Goal: Task Accomplishment & Management: Manage account settings

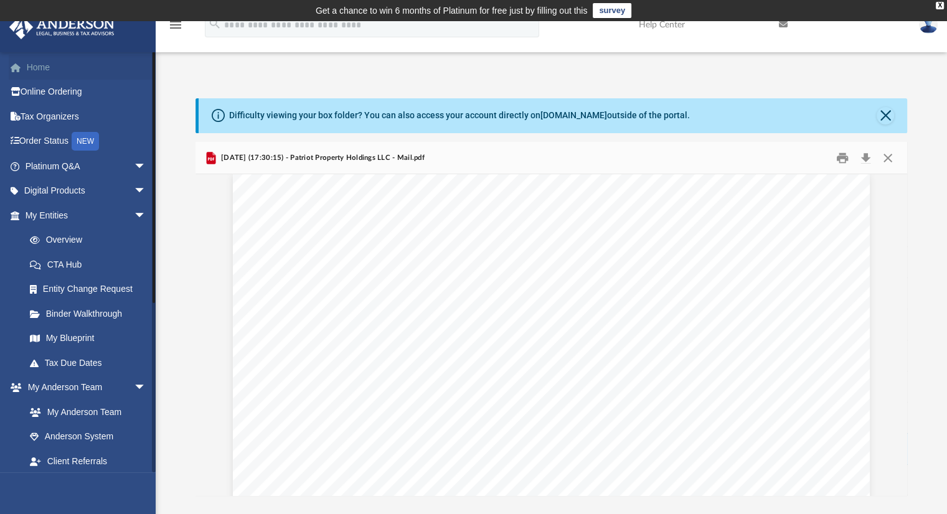
click at [37, 62] on link "Home" at bounding box center [87, 67] width 156 height 25
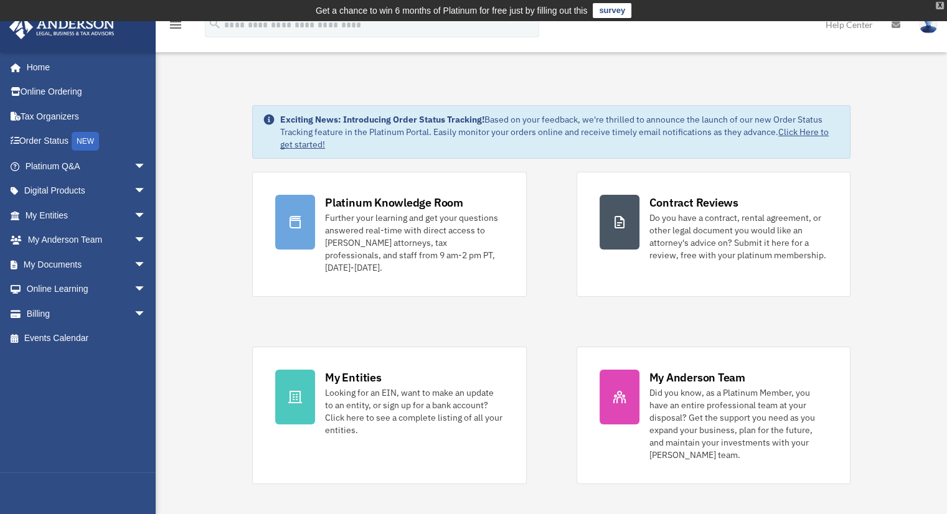
click at [939, 6] on div "X" at bounding box center [940, 5] width 8 height 7
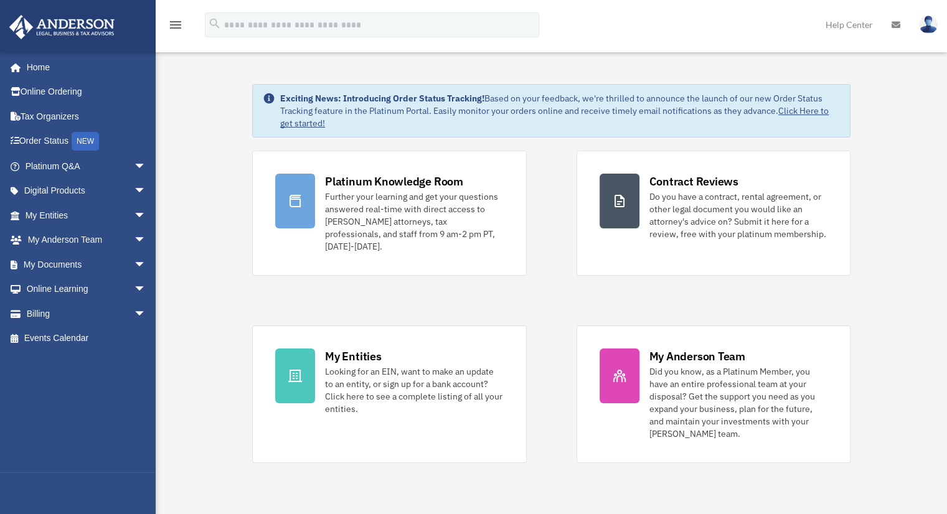
click at [927, 31] on img at bounding box center [928, 25] width 19 height 18
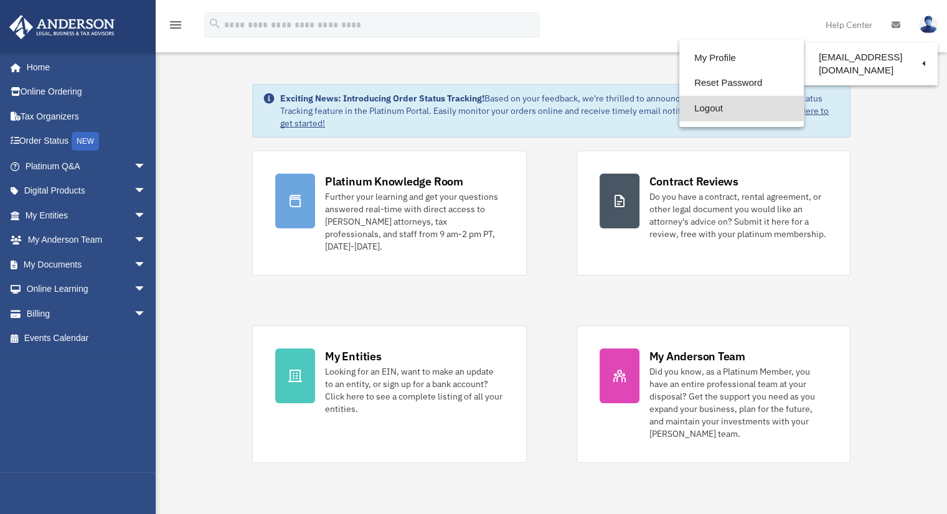
click at [702, 110] on link "Logout" at bounding box center [741, 109] width 125 height 26
